Goal: Transaction & Acquisition: Download file/media

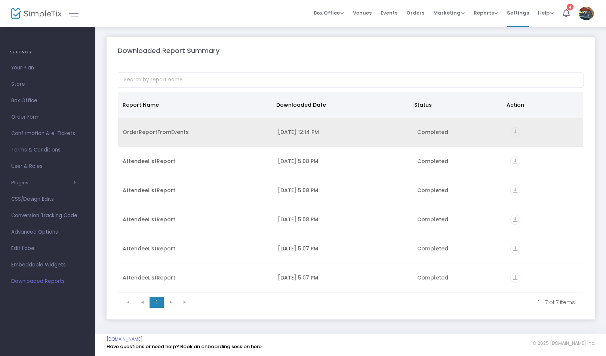
click at [511, 130] on icon "vertical_align_bottom" at bounding box center [515, 132] width 10 height 10
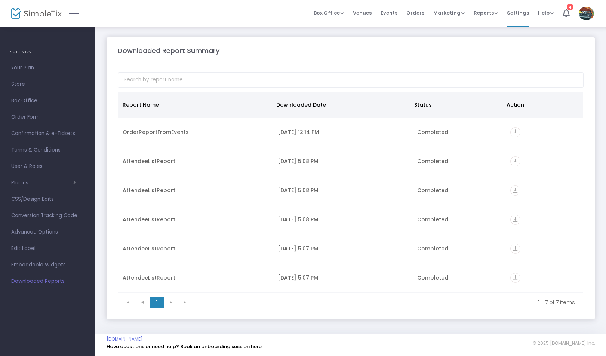
click at [32, 15] on img at bounding box center [36, 13] width 50 height 11
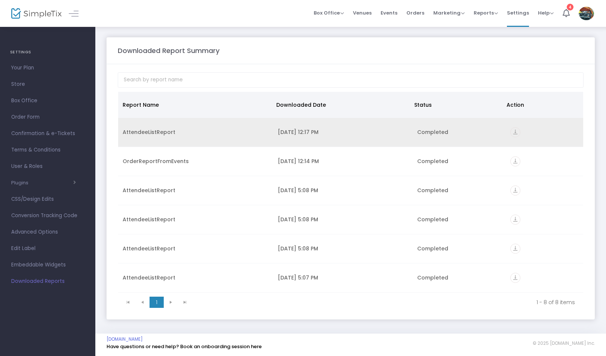
click at [513, 131] on icon "vertical_align_bottom" at bounding box center [515, 132] width 10 height 10
